Goal: Task Accomplishment & Management: Manage account settings

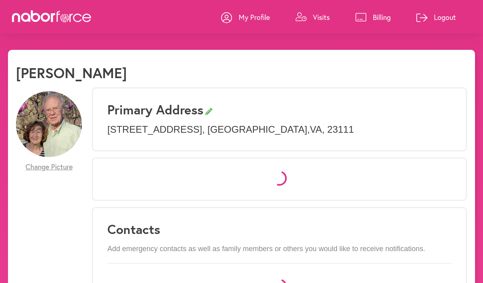
select select "*"
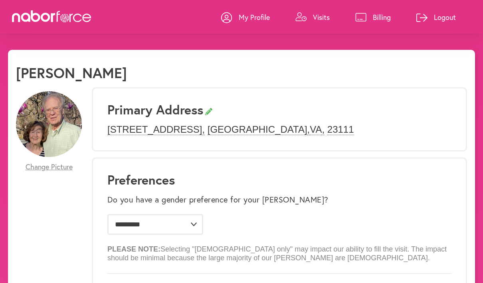
click at [316, 16] on p "Visits" at bounding box center [321, 17] width 17 height 10
